Goal: Information Seeking & Learning: Check status

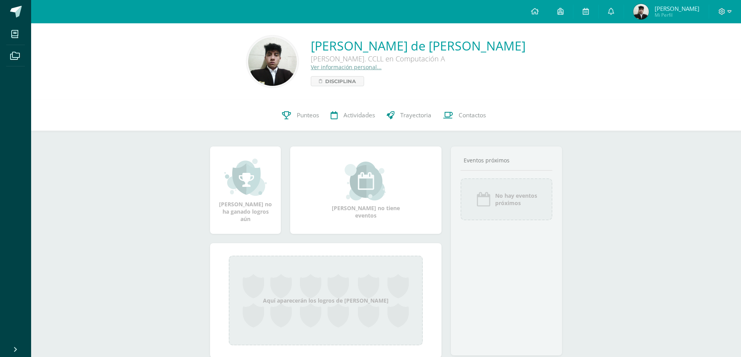
click at [272, 51] on img at bounding box center [272, 61] width 49 height 49
click at [660, 18] on span "Mi Perfil" at bounding box center [677, 15] width 45 height 7
click at [640, 10] on img at bounding box center [641, 12] width 16 height 16
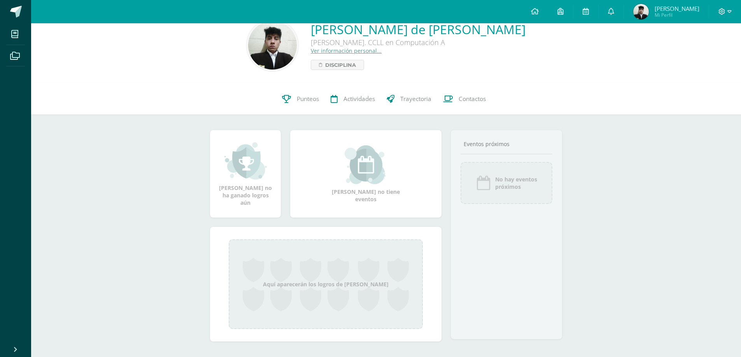
scroll to position [26, 0]
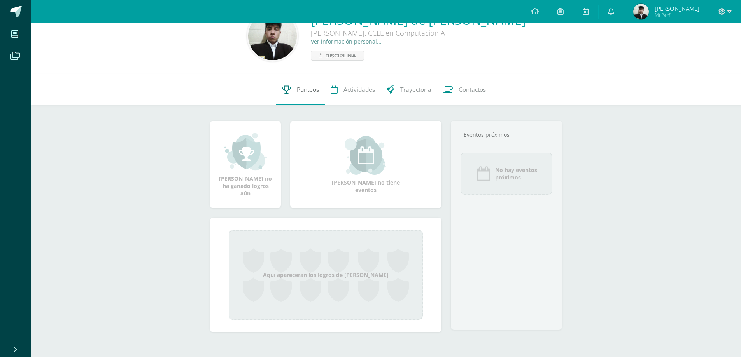
click at [308, 86] on span "Punteos" at bounding box center [308, 90] width 22 height 8
